Goal: Transaction & Acquisition: Purchase product/service

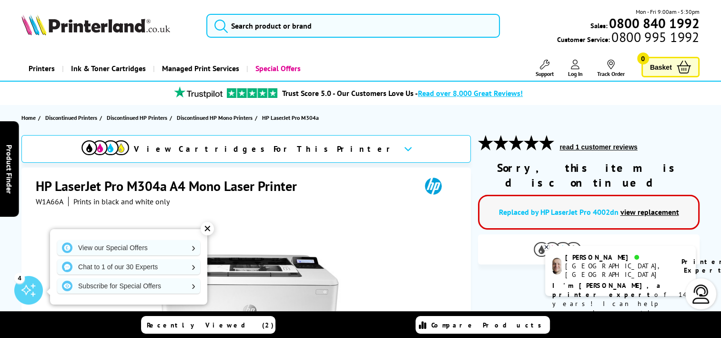
click at [570, 242] on img at bounding box center [558, 249] width 48 height 15
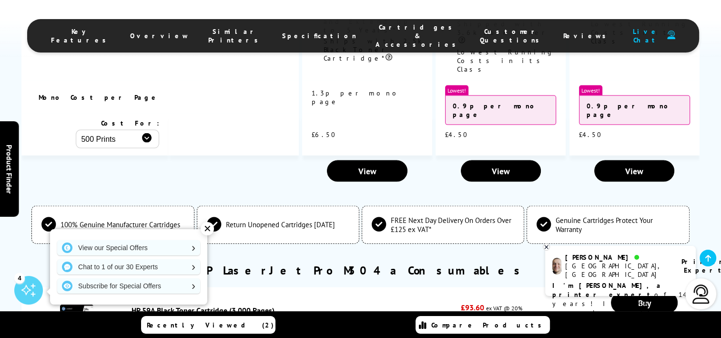
scroll to position [2061, 0]
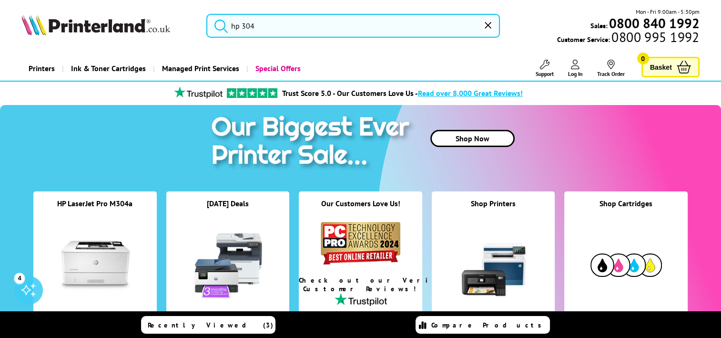
click at [257, 28] on input "hp 304" at bounding box center [353, 26] width 294 height 24
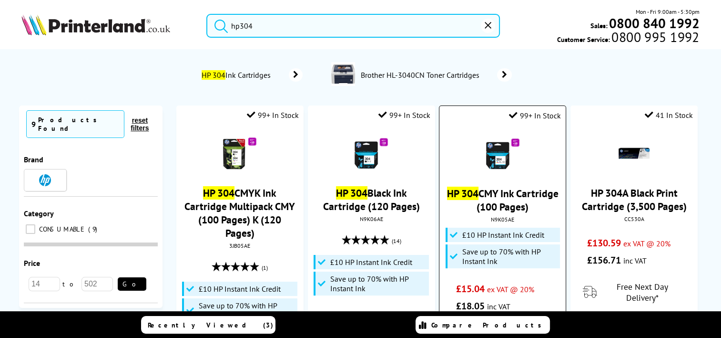
type input "hp304"
click at [479, 193] on mark "HP 304" at bounding box center [462, 192] width 31 height 13
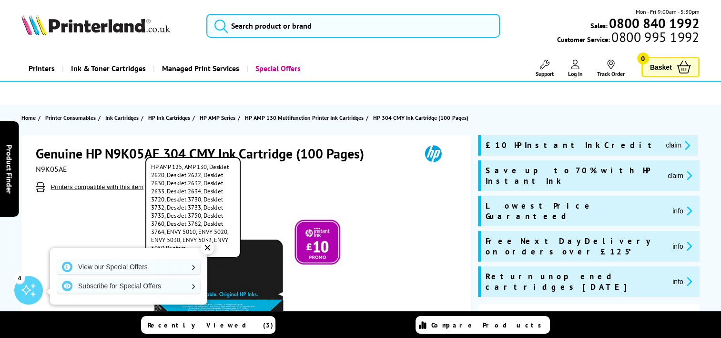
click at [111, 189] on button "Printers compatible with this item" at bounding box center [97, 187] width 99 height 8
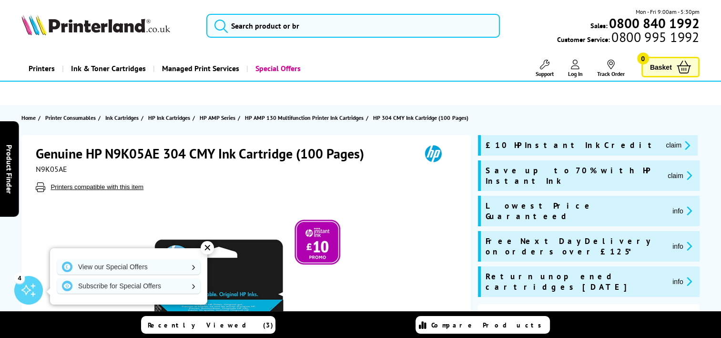
click at [171, 190] on span "Printers compatible with this item" at bounding box center [247, 187] width 423 height 10
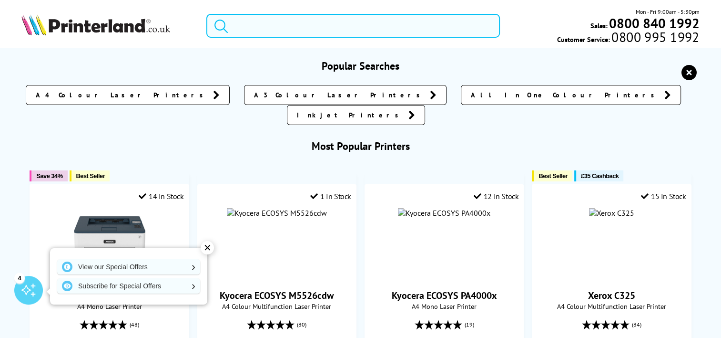
click at [267, 22] on input "search" at bounding box center [353, 26] width 294 height 24
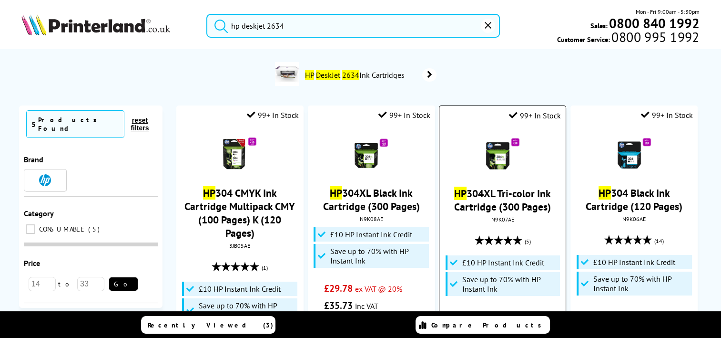
type input "hp deskjet 2634"
click at [485, 193] on link "HP 304XL Tri-color Ink Cartridge (300 Pages)" at bounding box center [502, 199] width 97 height 27
